Goal: Transaction & Acquisition: Download file/media

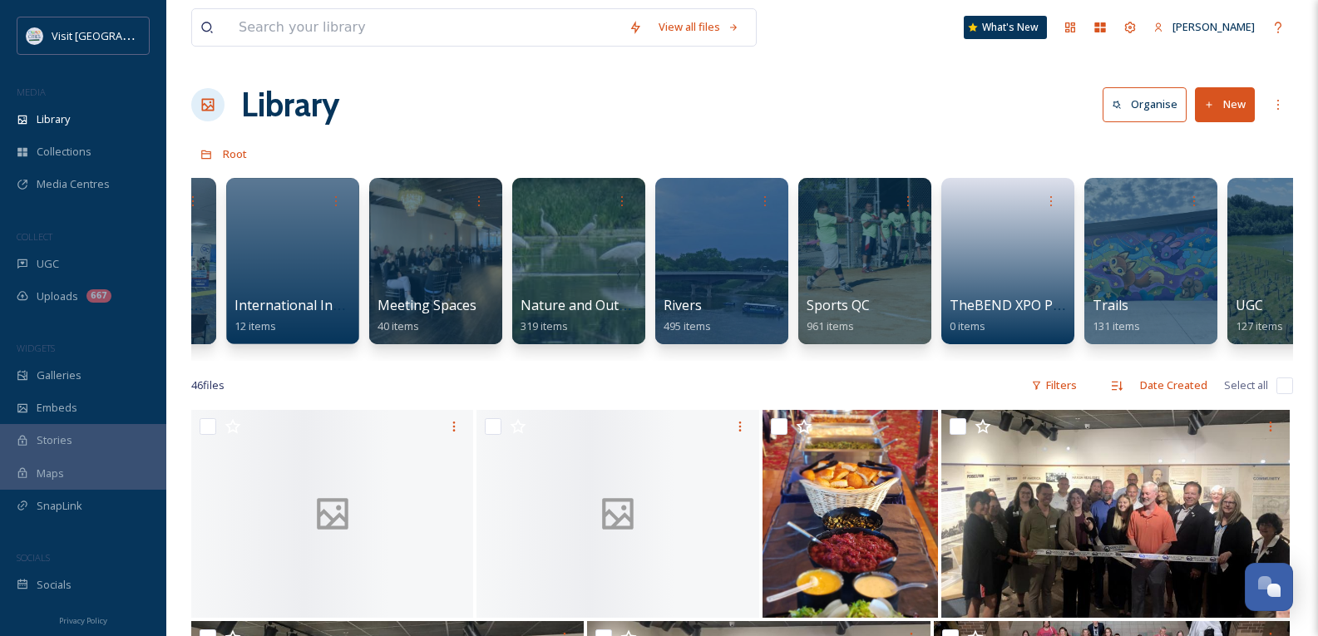
scroll to position [0, 1436]
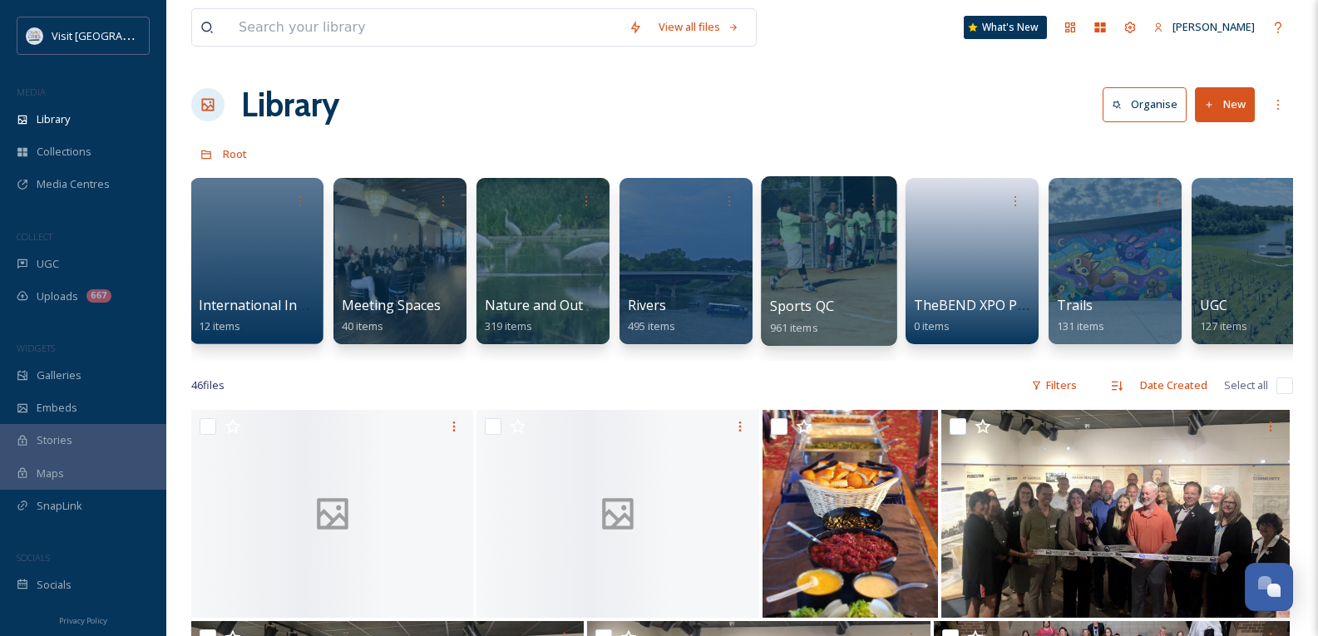
click at [802, 302] on span "Sports QC" at bounding box center [802, 306] width 65 height 18
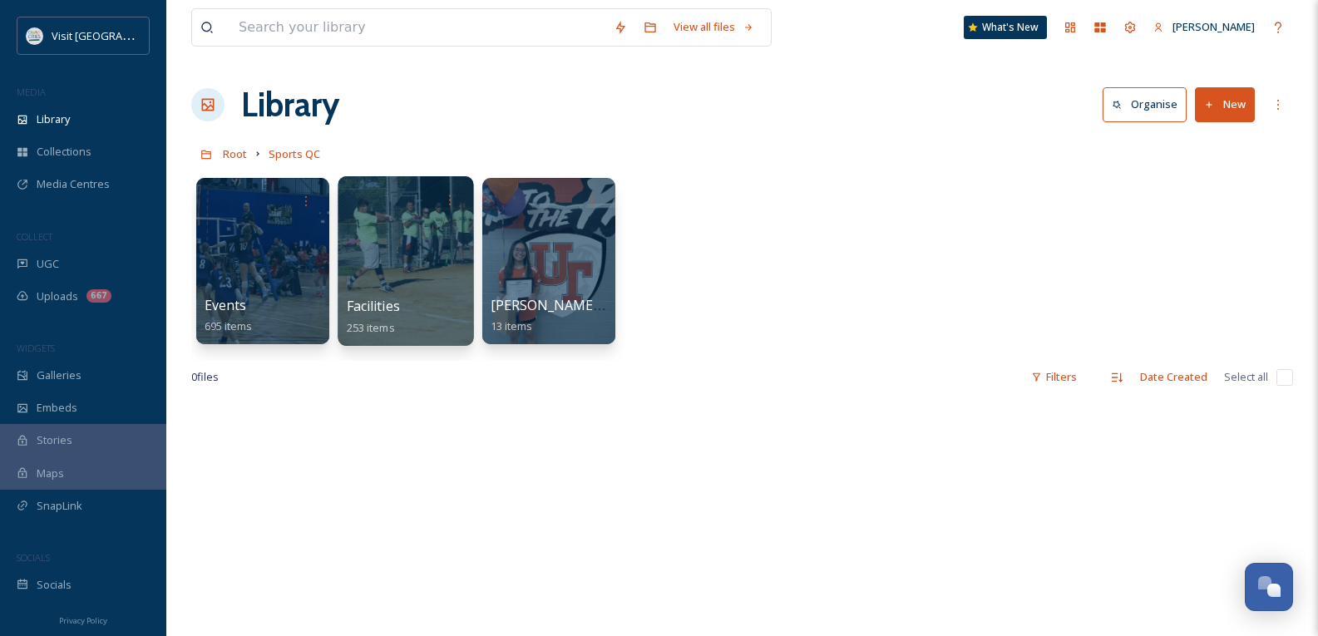
click at [375, 308] on span "Facilities" at bounding box center [373, 306] width 53 height 18
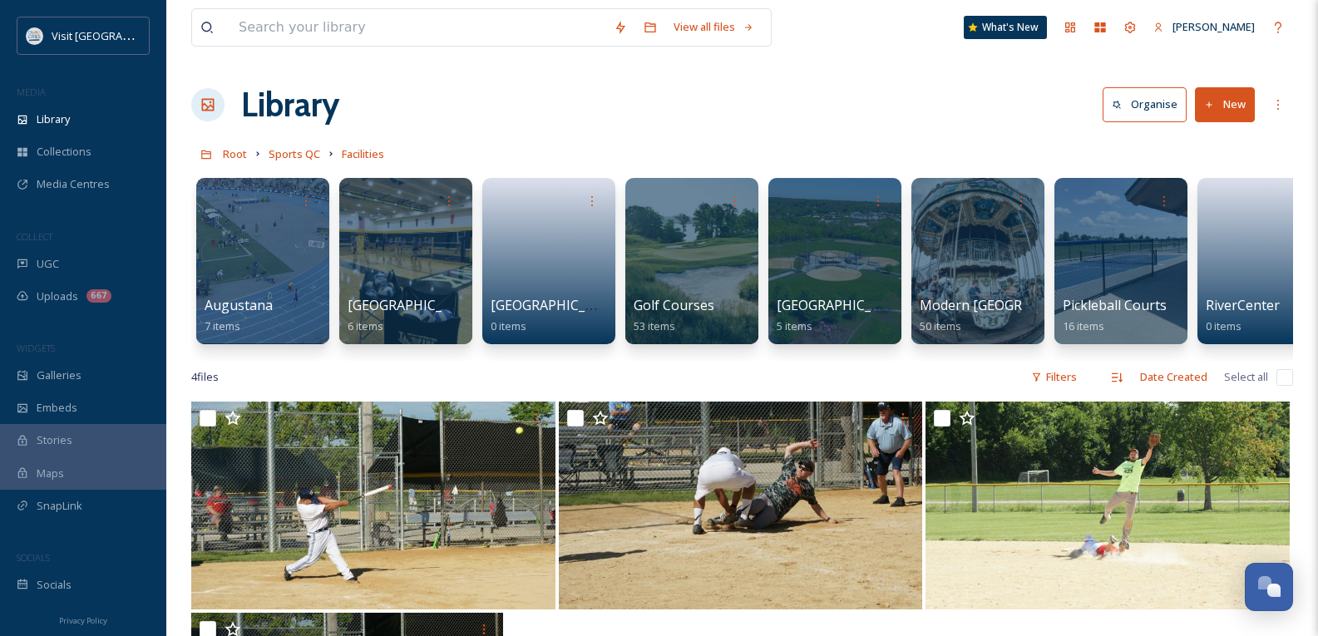
drag, startPoint x: 475, startPoint y: 360, endPoint x: 636, endPoint y: 360, distance: 161.3
click at [636, 360] on div "Augustana 7 items [GEOGRAPHIC_DATA] 6 items [GEOGRAPHIC_DATA] 0 items Golf Cour…" at bounding box center [742, 265] width 1102 height 191
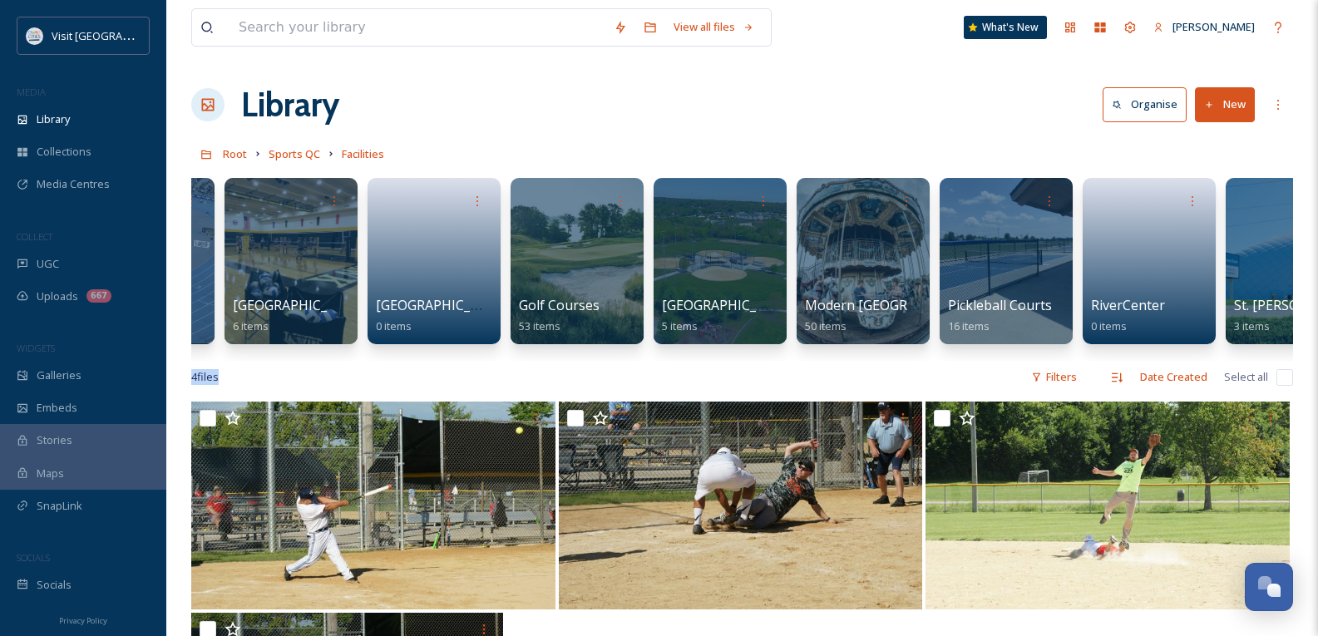
drag, startPoint x: 694, startPoint y: 373, endPoint x: 863, endPoint y: 370, distance: 169.7
click at [864, 368] on div "View all files What's New [PERSON_NAME] Library Organise New Root Sports QC Fac…" at bounding box center [742, 519] width 1152 height 1038
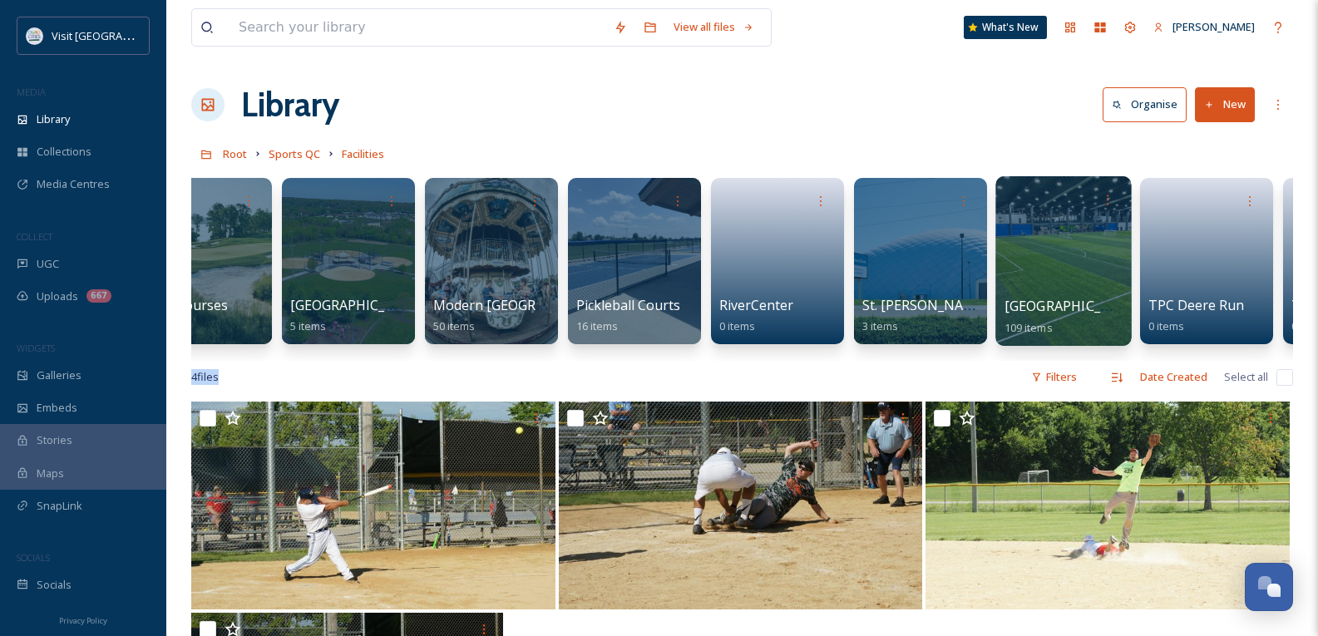
scroll to position [0, 490]
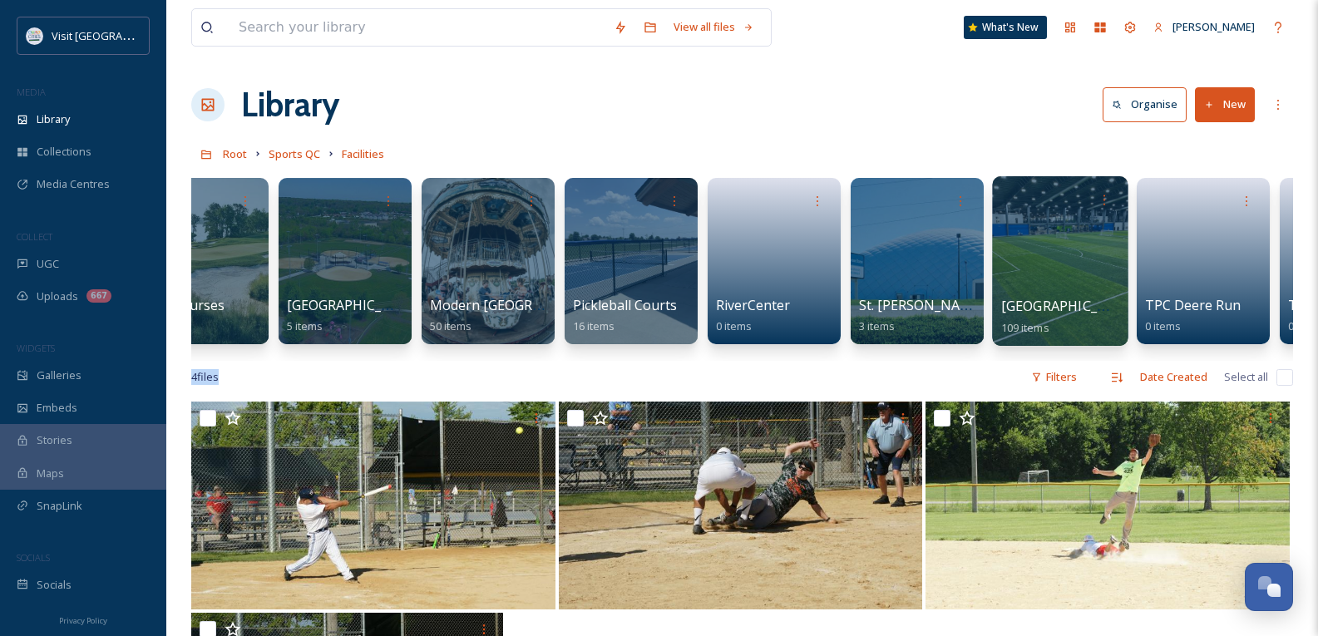
click at [1052, 301] on span "[GEOGRAPHIC_DATA]" at bounding box center [1069, 306] width 136 height 18
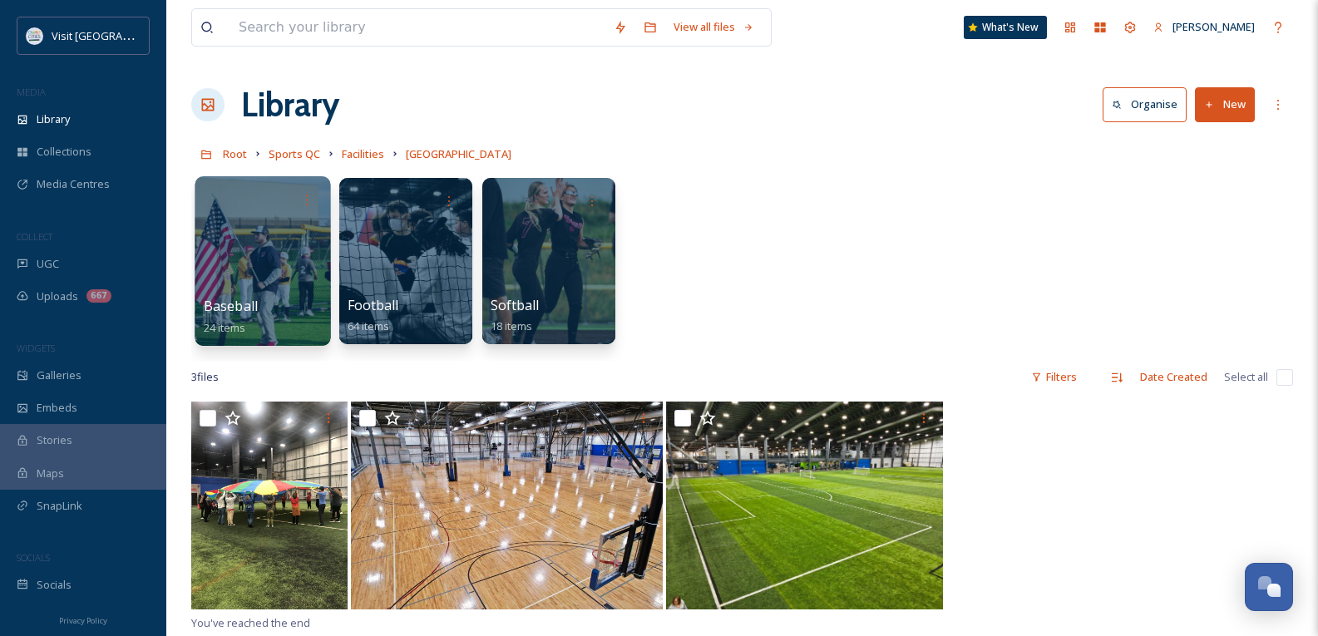
click at [231, 307] on span "Baseball" at bounding box center [231, 306] width 54 height 18
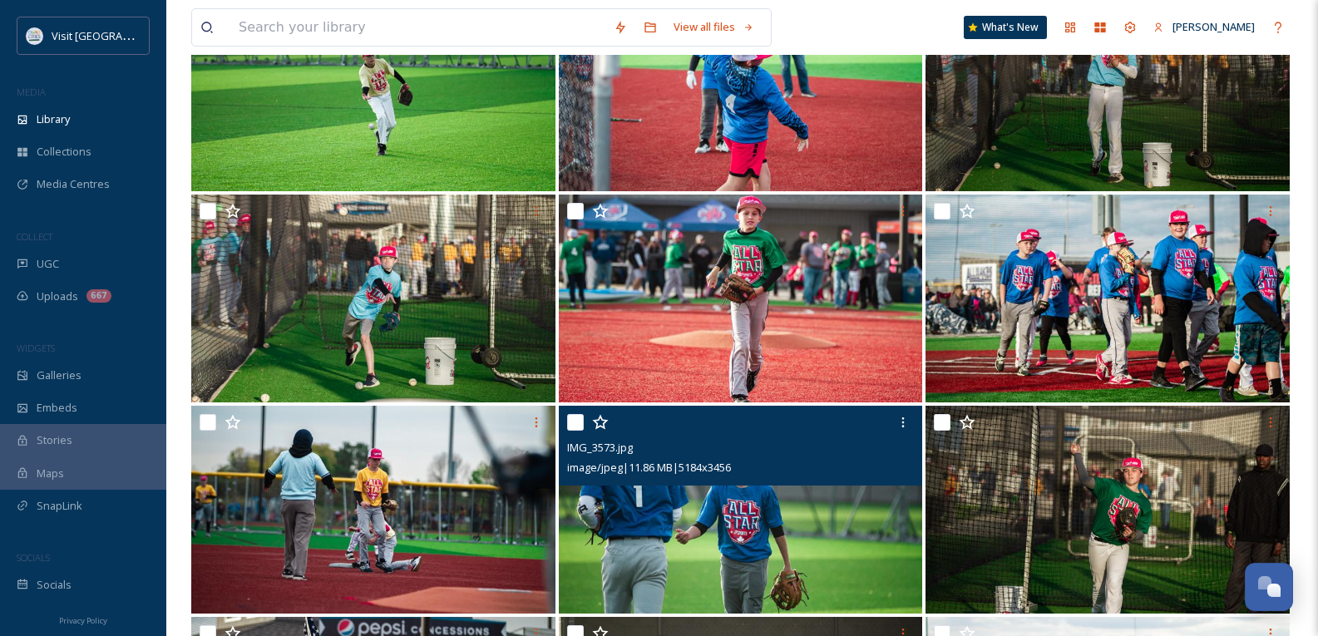
scroll to position [249, 0]
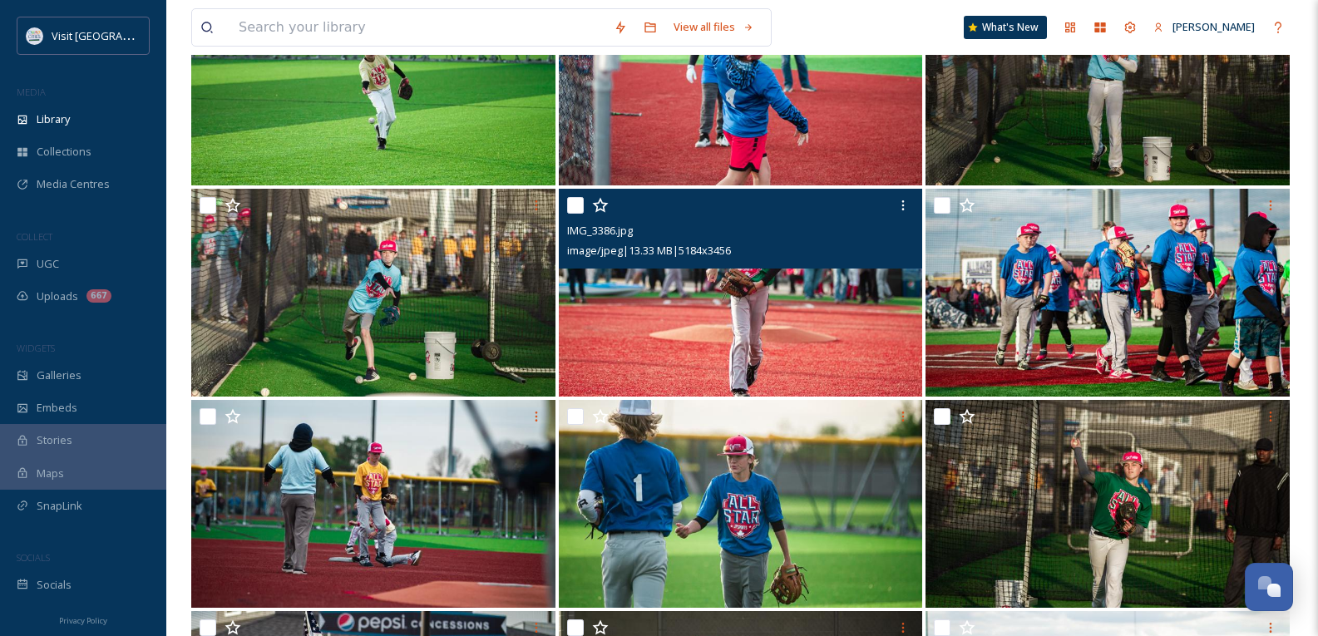
click at [792, 281] on img at bounding box center [741, 293] width 364 height 208
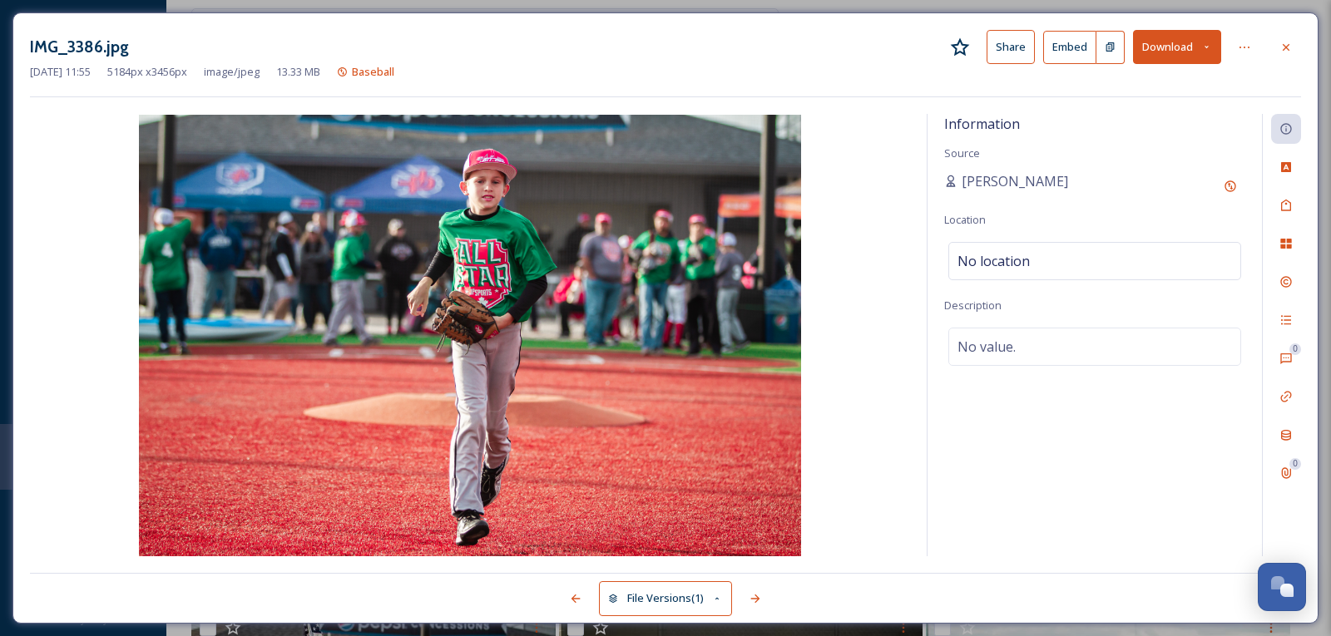
click at [1168, 42] on button "Download" at bounding box center [1177, 47] width 88 height 34
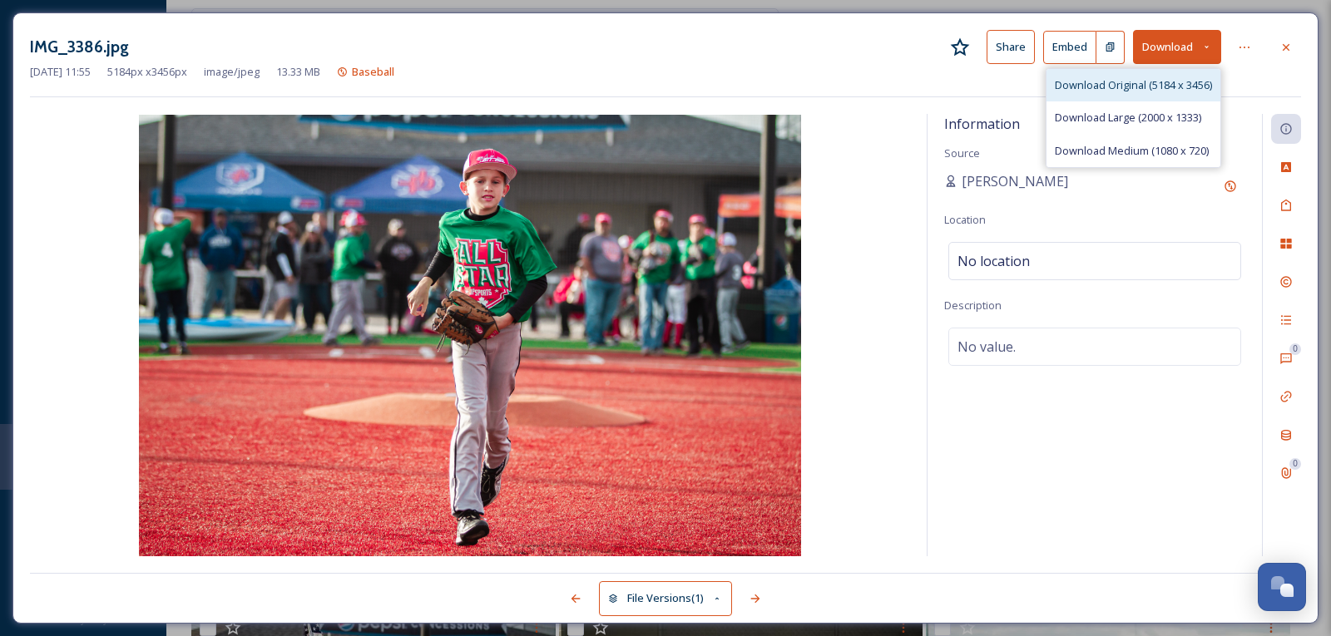
click at [1158, 85] on span "Download Original (5184 x 3456)" at bounding box center [1132, 85] width 157 height 16
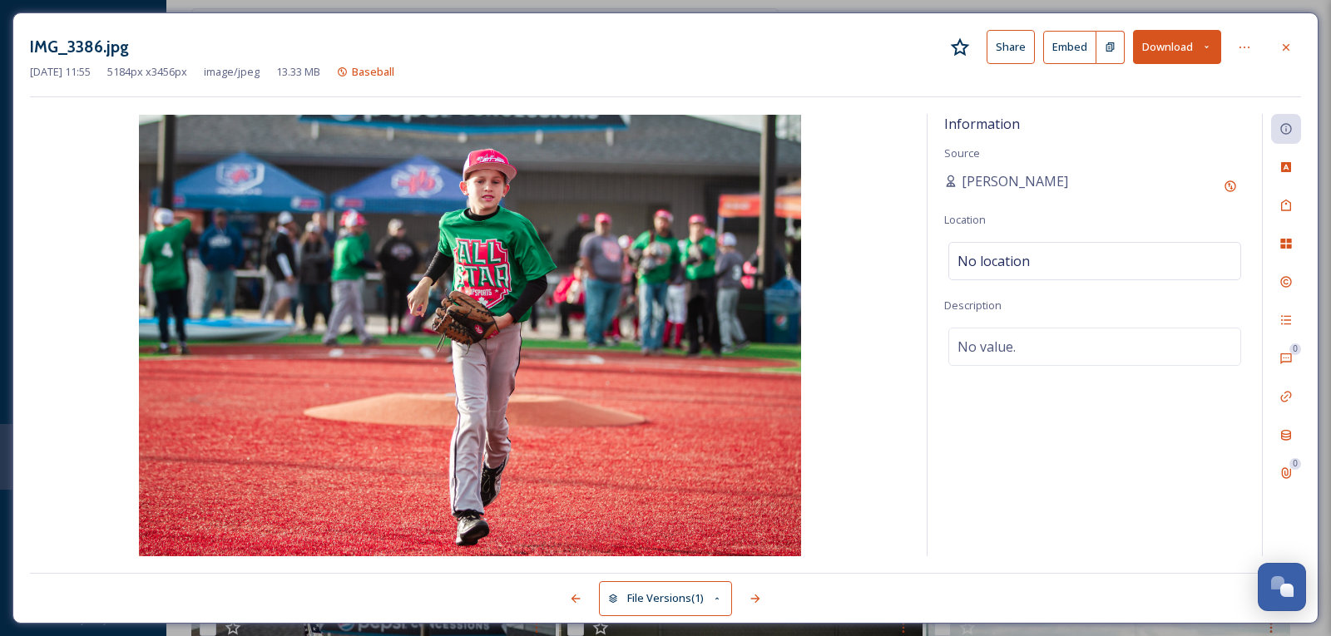
click at [1296, 53] on div at bounding box center [1286, 47] width 30 height 30
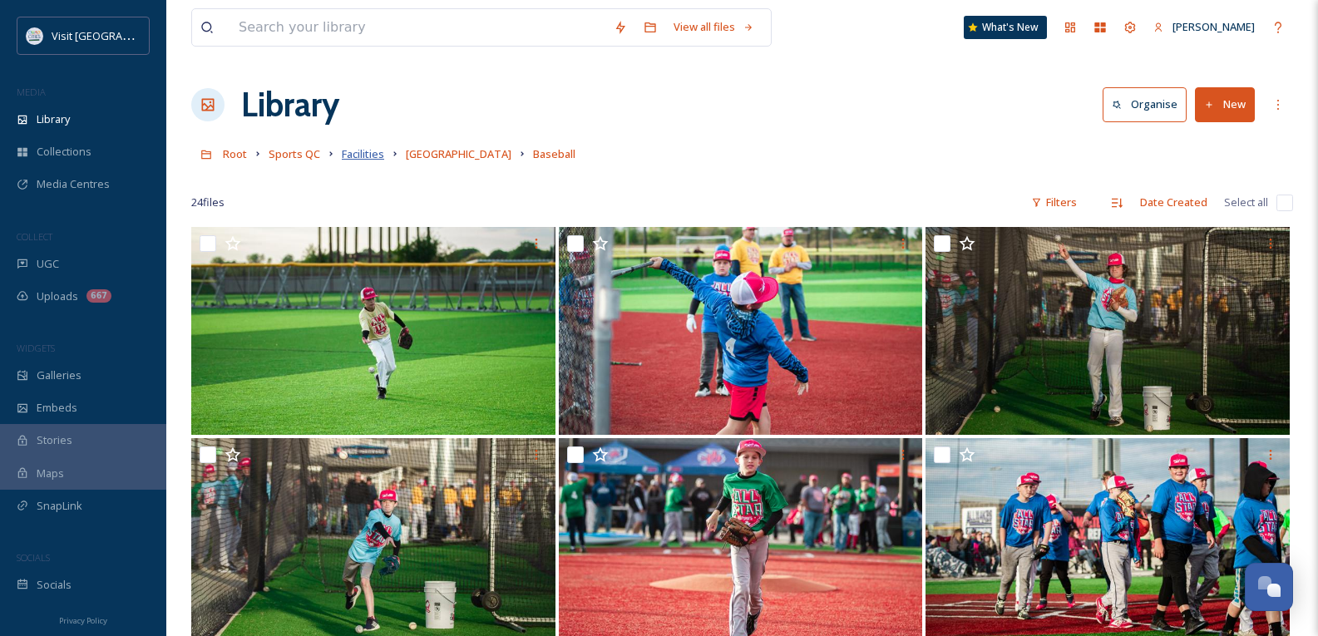
click at [362, 157] on span "Facilities" at bounding box center [363, 153] width 42 height 15
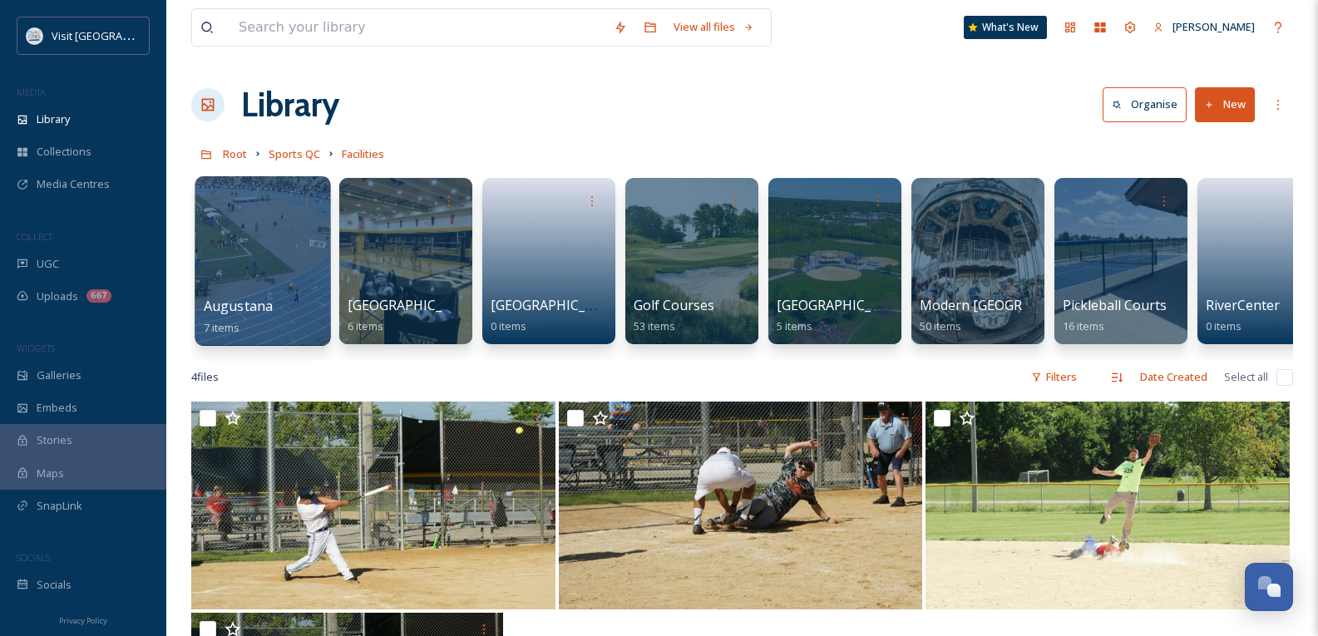
click at [242, 306] on span "Augustana" at bounding box center [239, 306] width 70 height 18
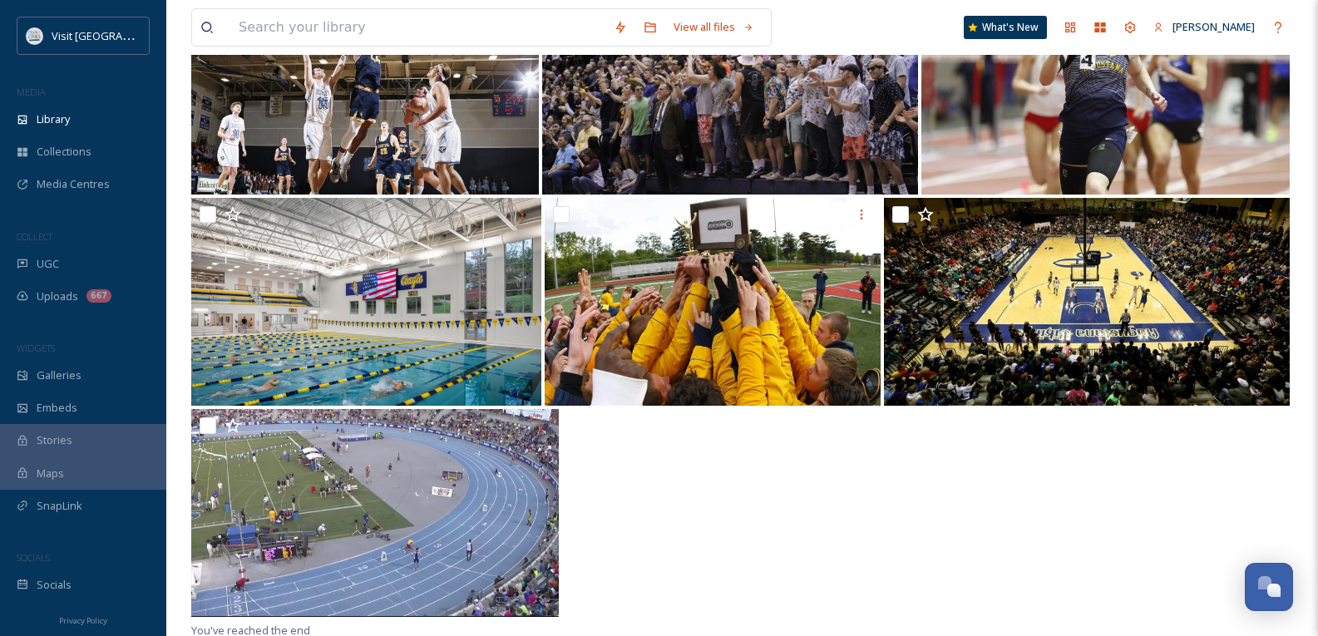
scroll to position [244, 0]
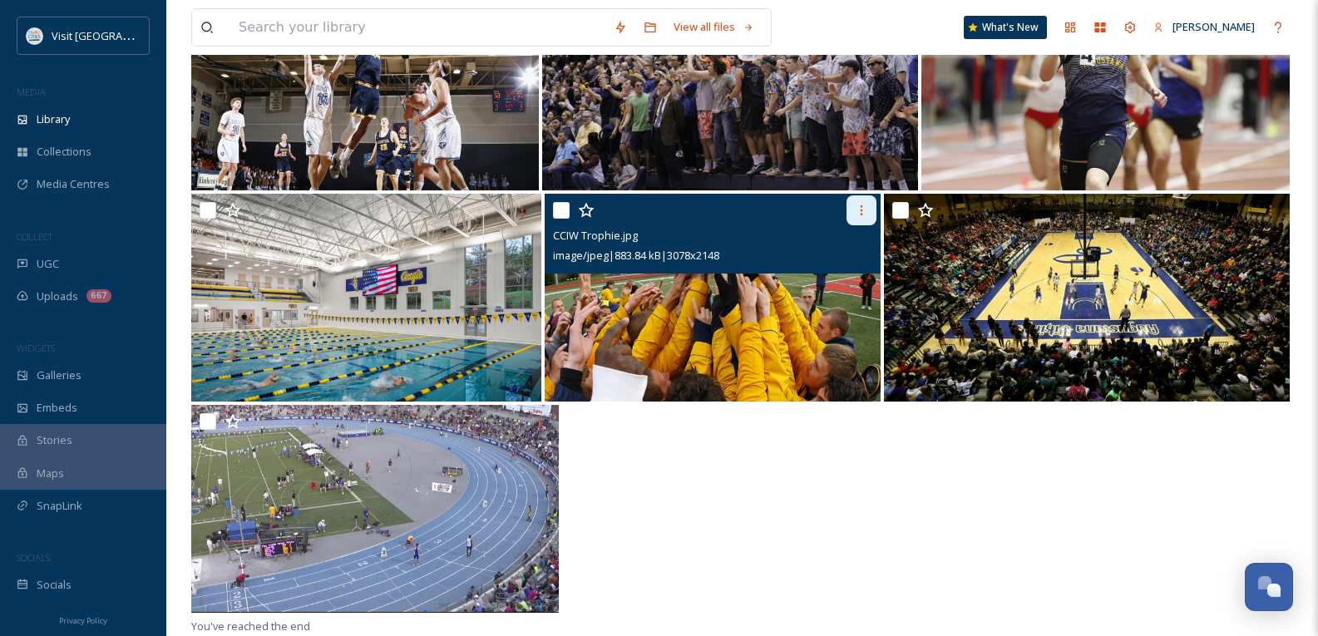
click at [862, 215] on icon at bounding box center [861, 210] width 13 height 13
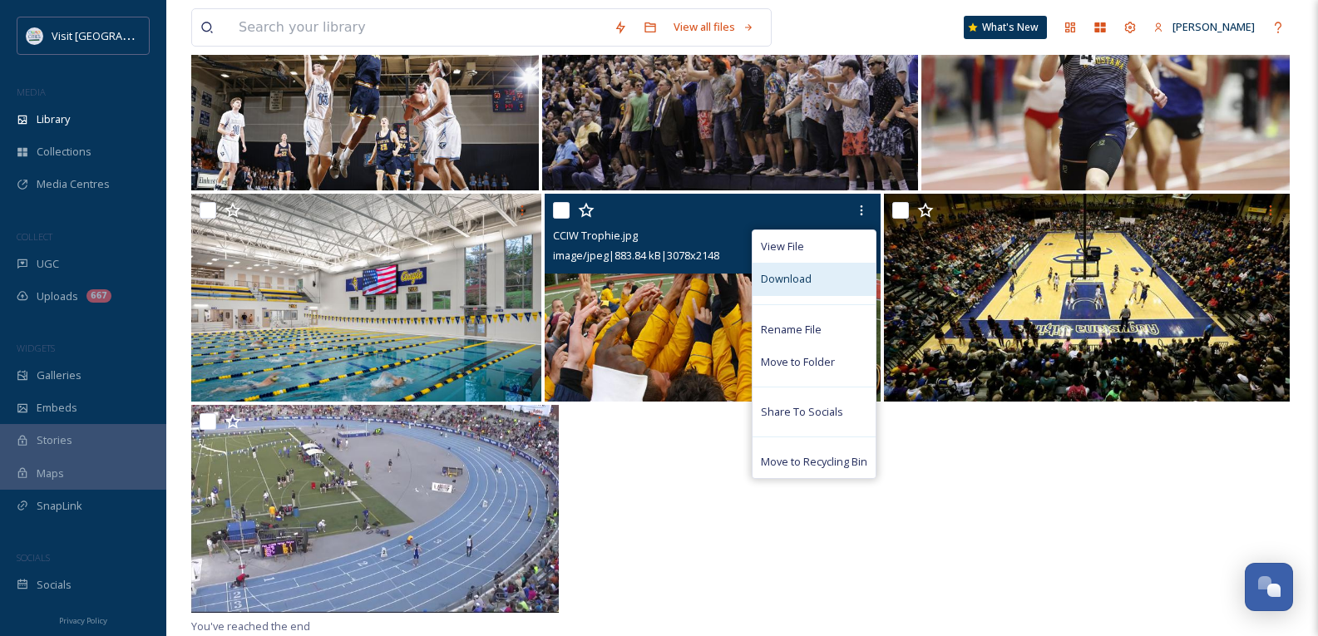
click at [789, 278] on span "Download" at bounding box center [786, 279] width 51 height 16
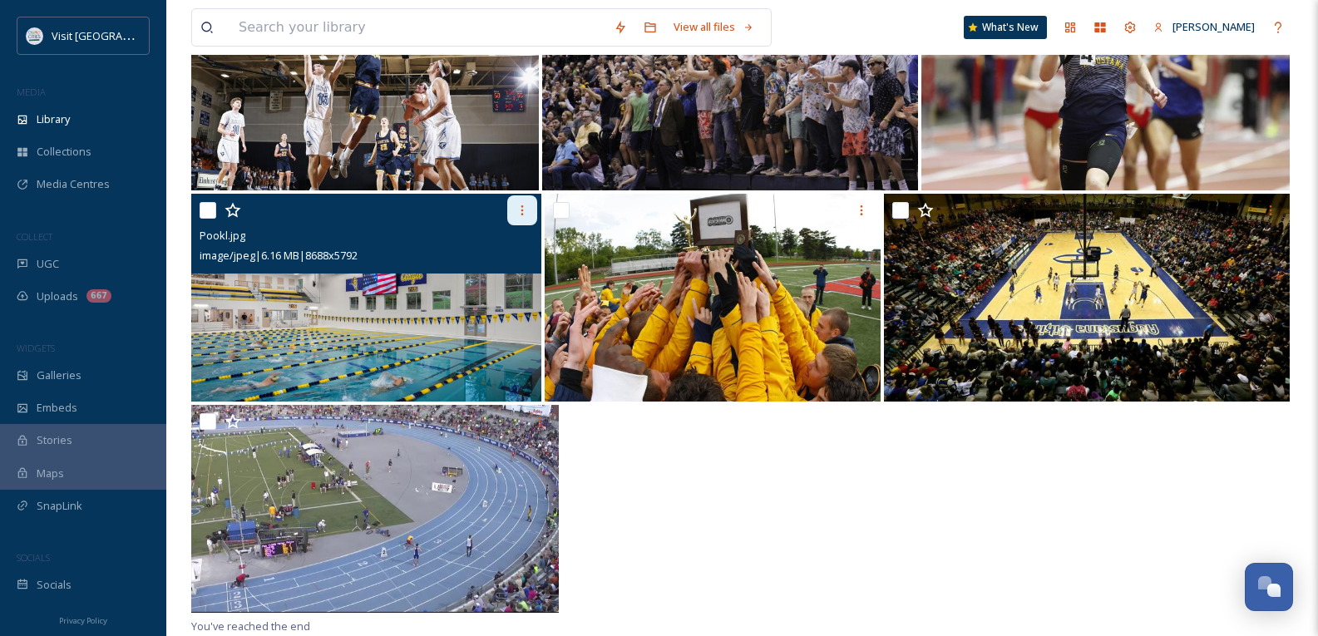
click at [521, 212] on icon at bounding box center [522, 210] width 13 height 13
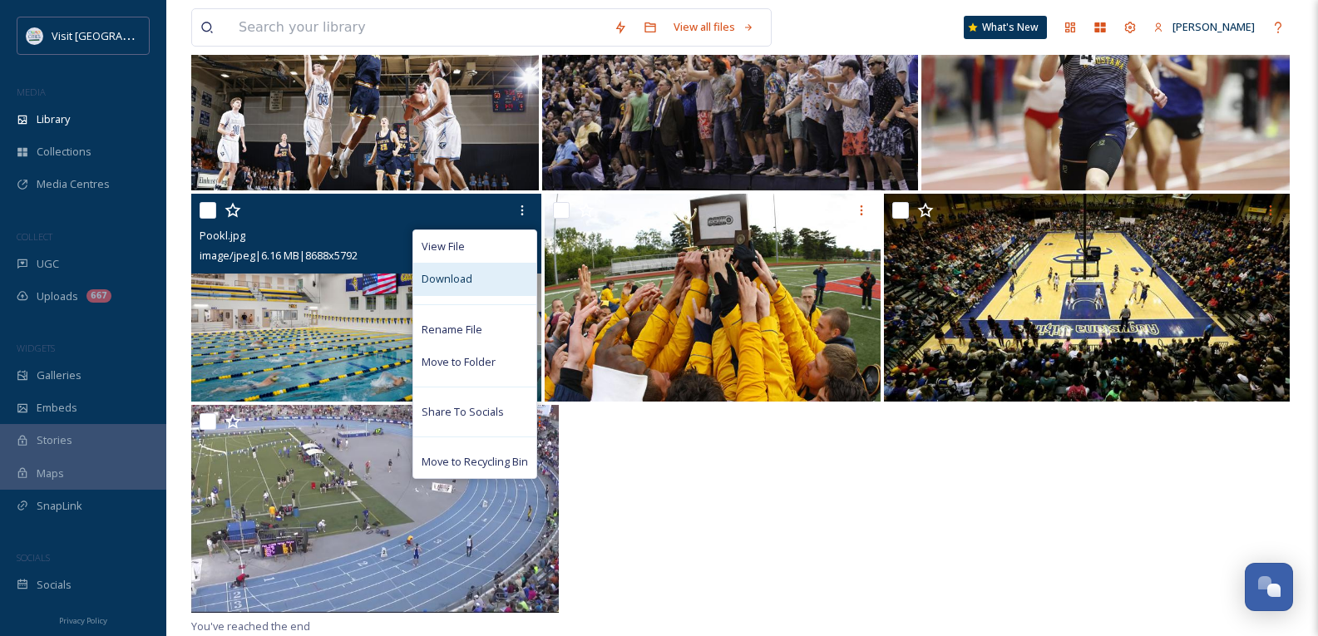
click at [461, 270] on div "Download" at bounding box center [474, 279] width 123 height 32
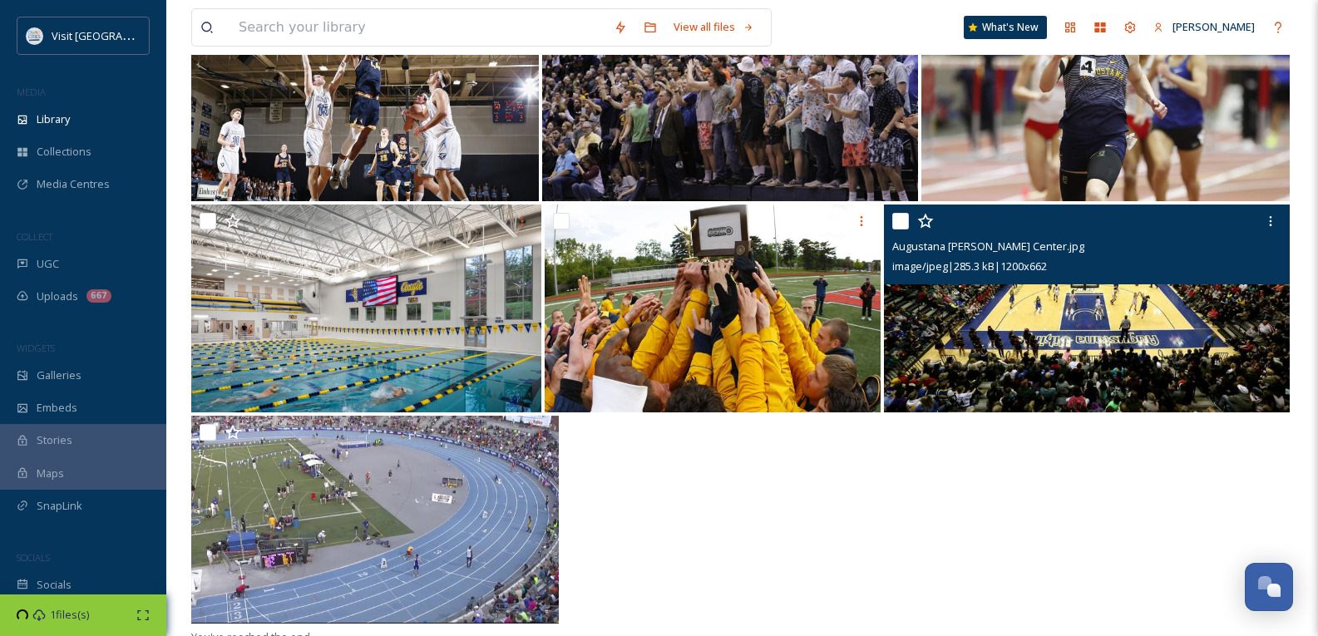
scroll to position [78, 0]
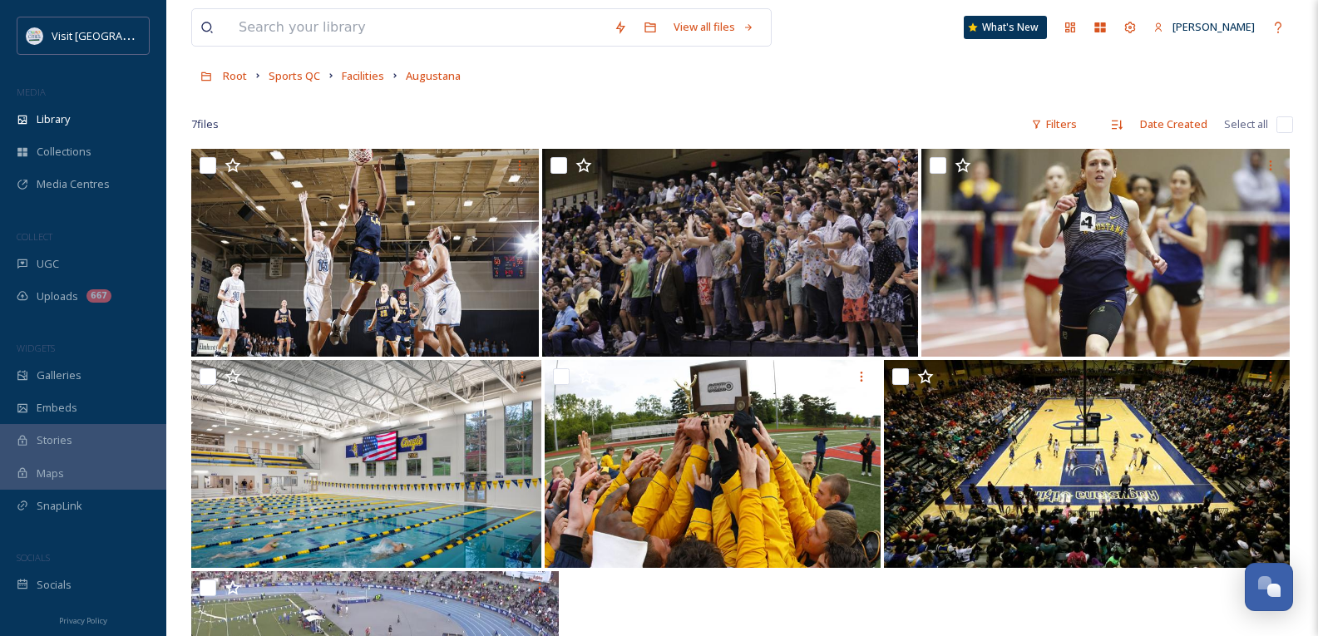
click at [1262, 48] on div "View all files What's New [PERSON_NAME]" at bounding box center [742, 27] width 1102 height 55
